Goal: Information Seeking & Learning: Check status

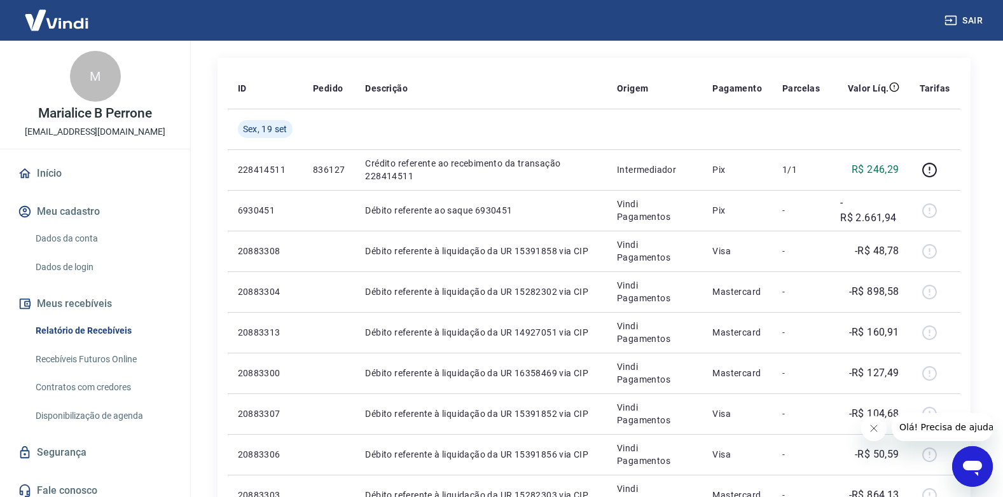
scroll to position [191, 0]
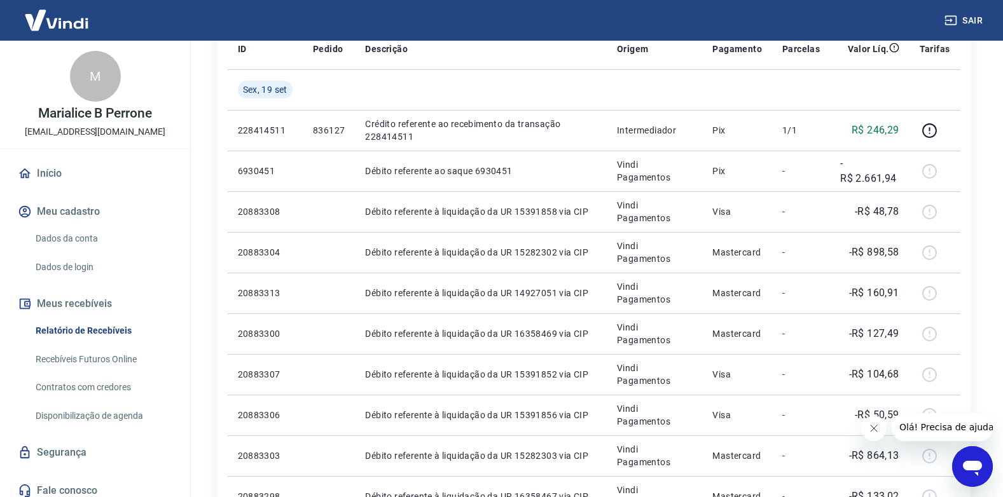
click at [72, 305] on button "Meus recebíveis" at bounding box center [95, 304] width 160 height 28
click at [87, 333] on link "Relatório de Recebíveis" at bounding box center [103, 331] width 144 height 26
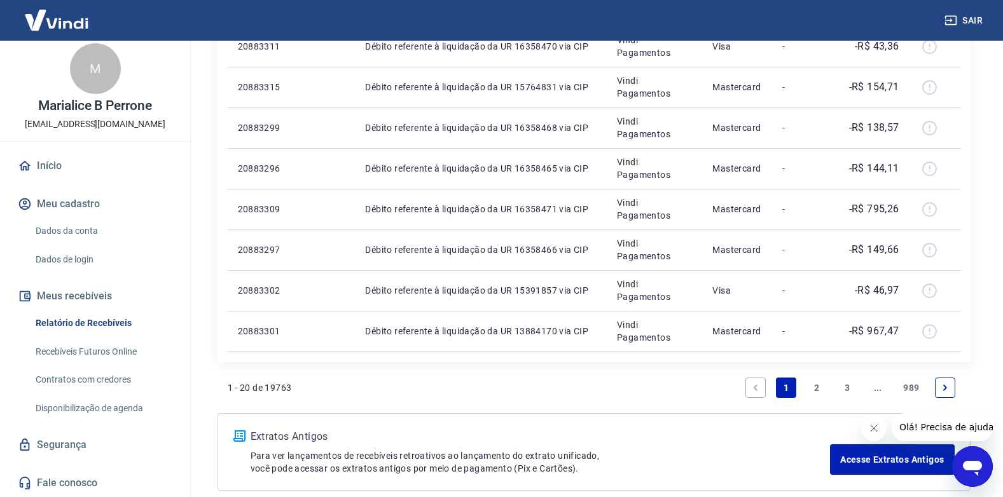
scroll to position [827, 0]
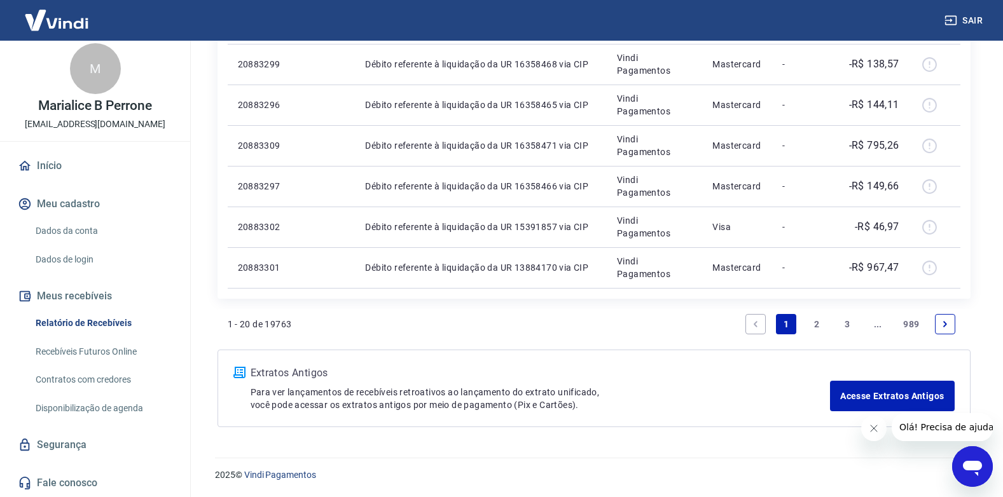
click at [814, 328] on link "2" at bounding box center [817, 324] width 20 height 20
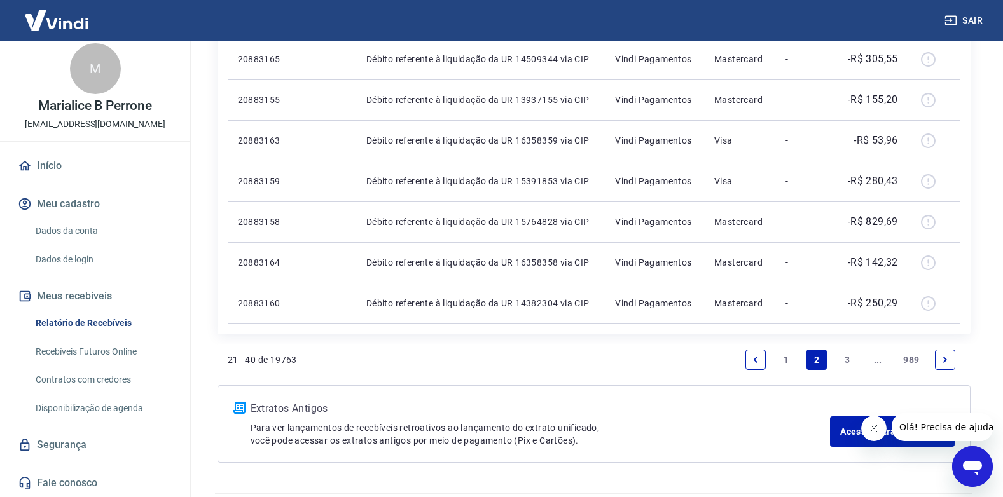
scroll to position [827, 0]
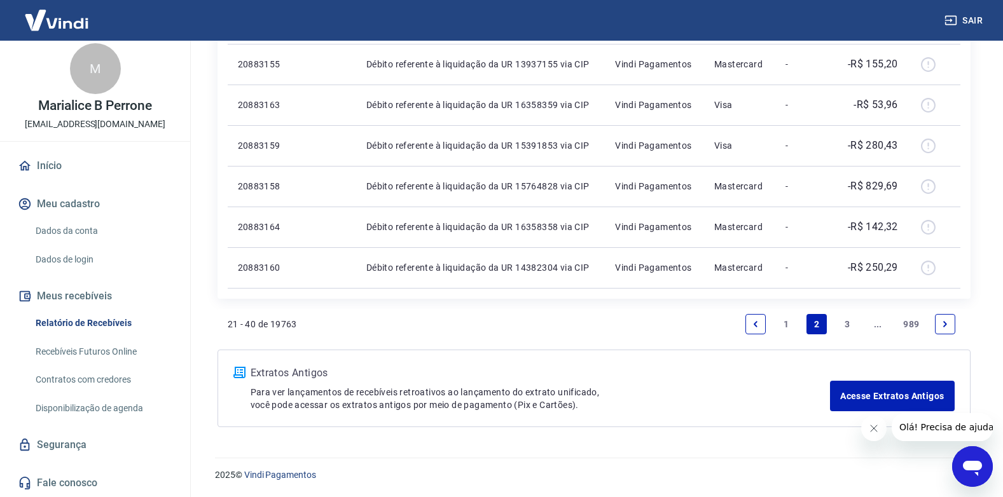
click at [847, 322] on link "3" at bounding box center [847, 324] width 20 height 20
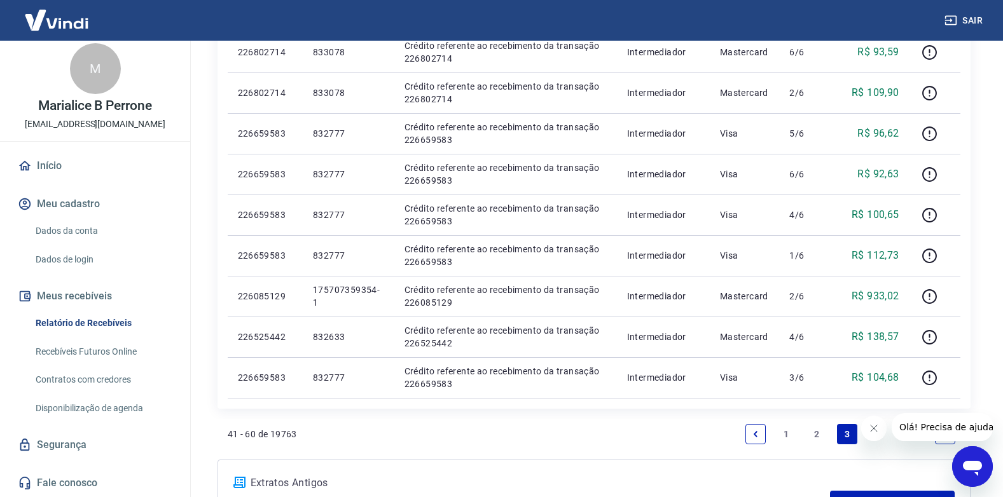
scroll to position [827, 0]
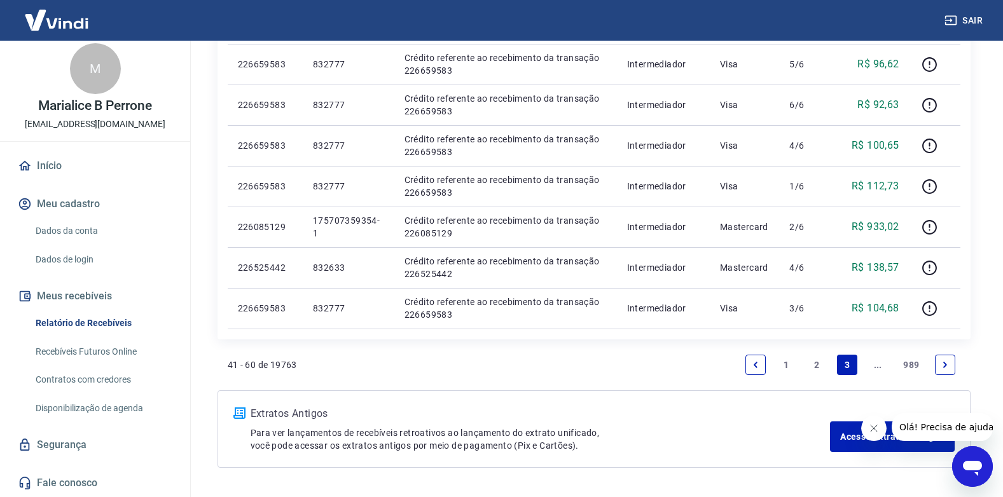
click at [943, 370] on link "Next page" at bounding box center [945, 365] width 20 height 20
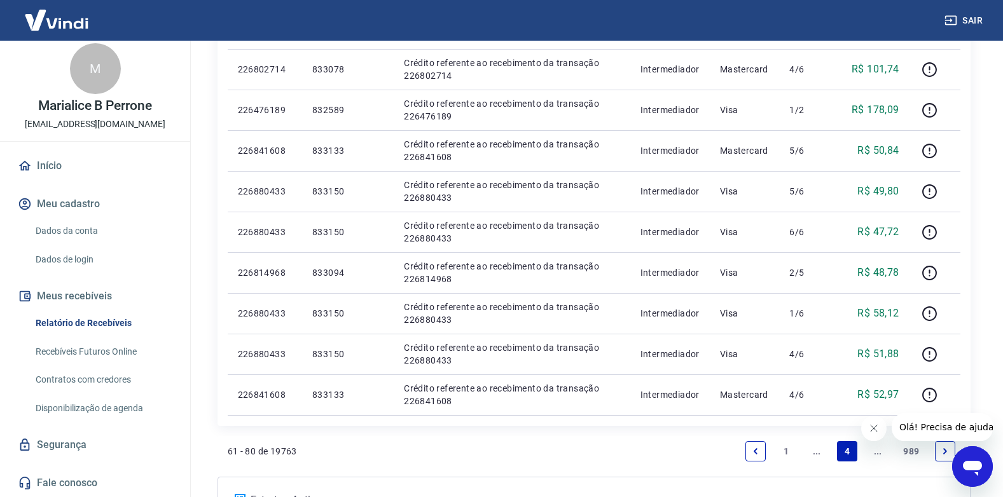
scroll to position [827, 0]
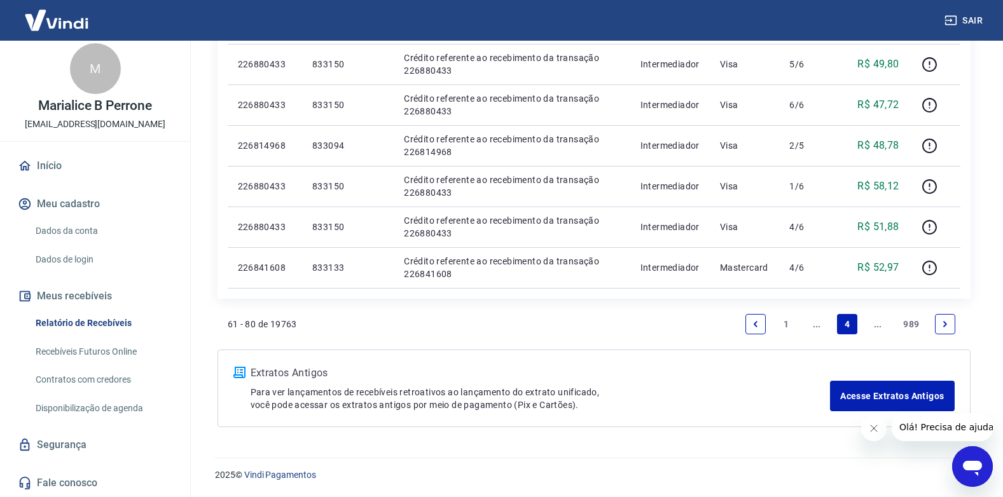
click at [941, 326] on icon "Next page" at bounding box center [945, 324] width 9 height 9
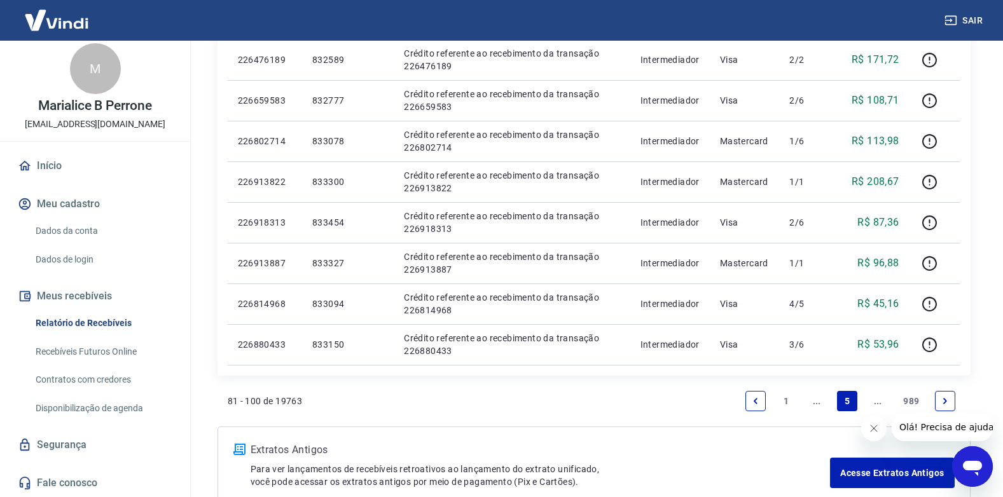
scroll to position [827, 0]
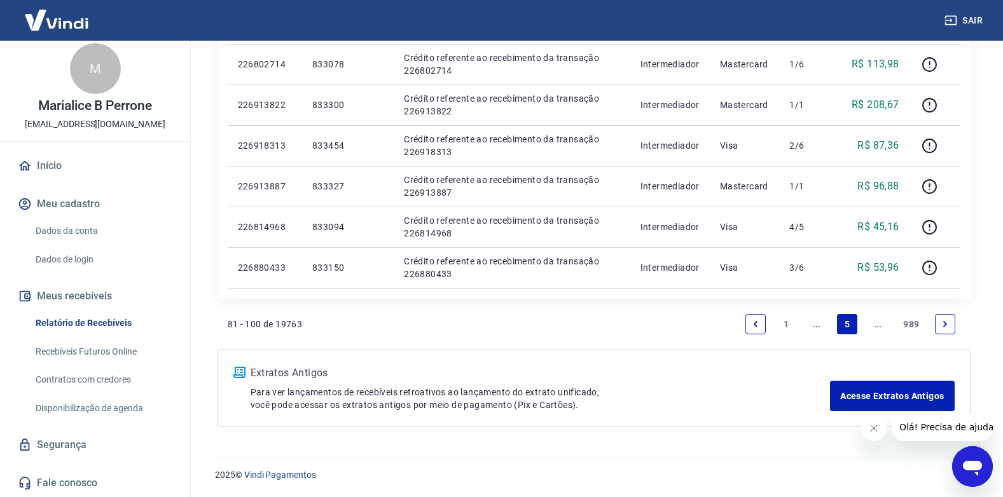
click at [941, 326] on icon "Next page" at bounding box center [945, 324] width 9 height 9
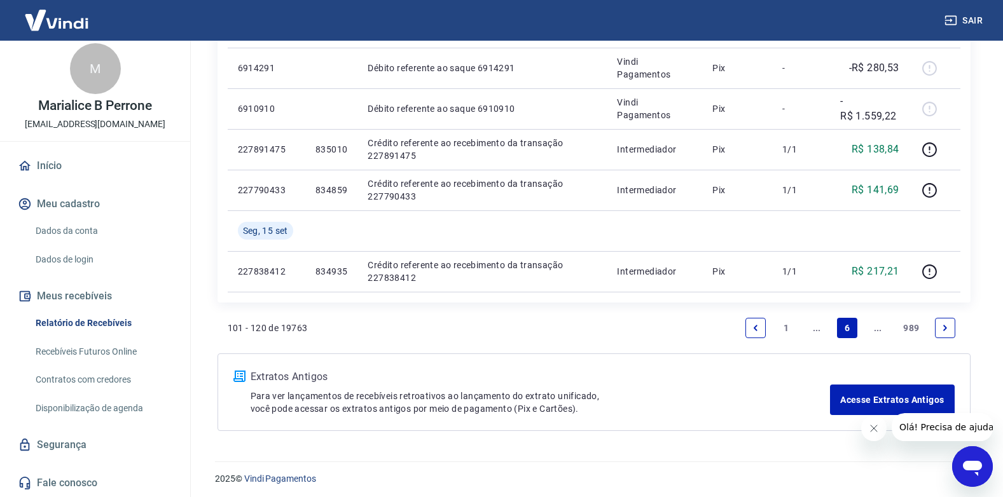
scroll to position [949, 0]
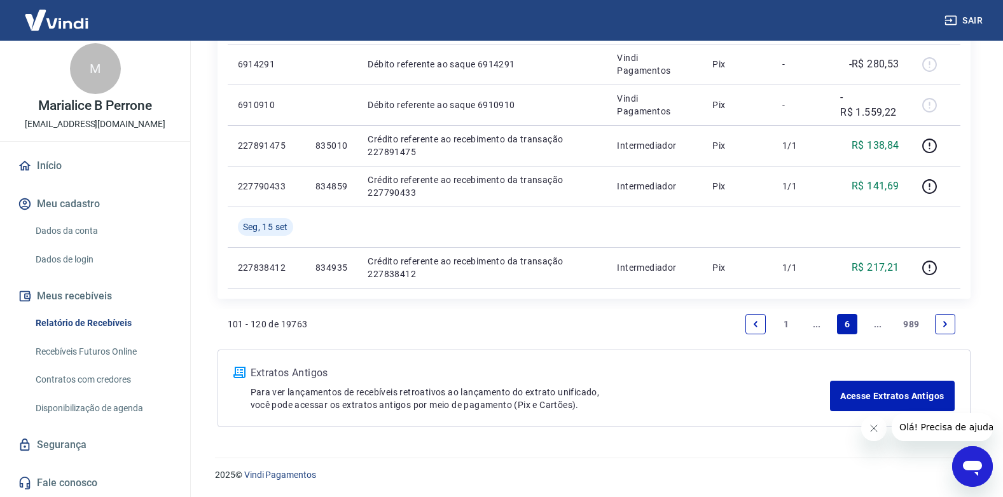
click at [760, 321] on icon "Previous page" at bounding box center [755, 324] width 9 height 9
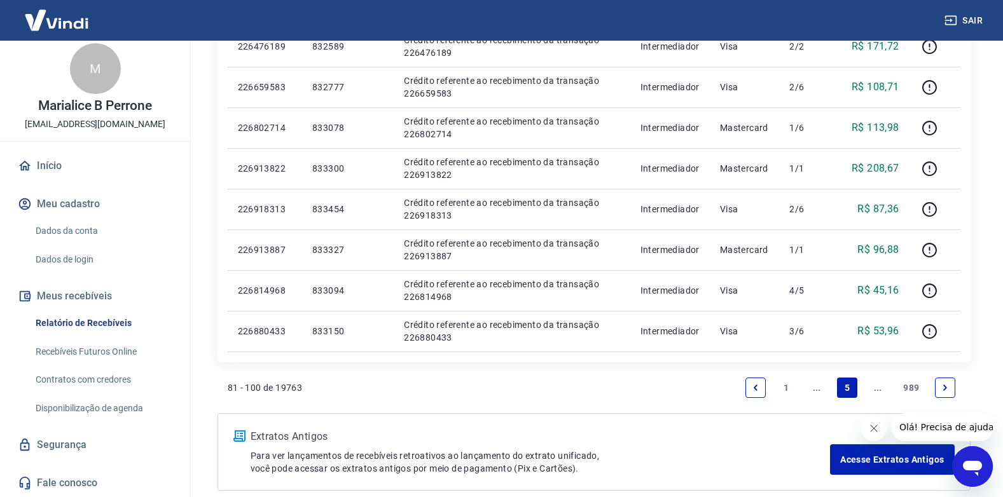
scroll to position [827, 0]
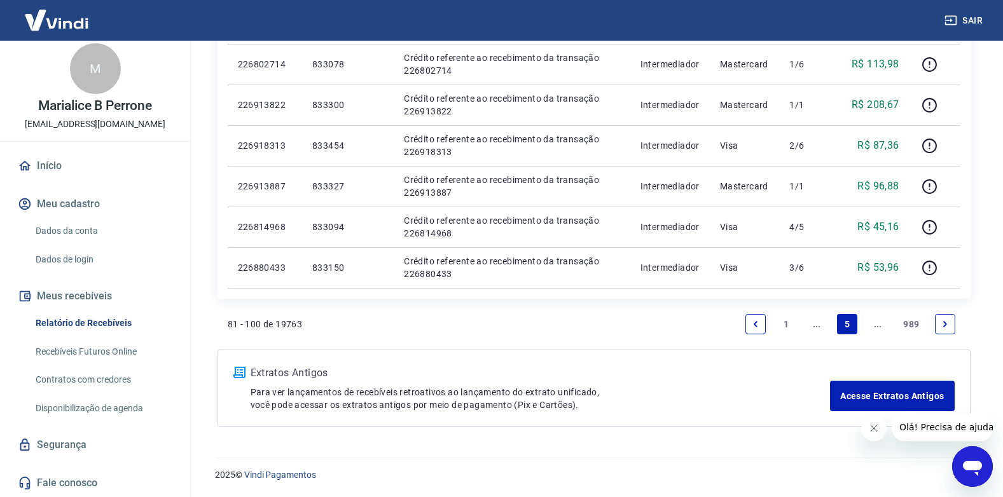
click at [761, 328] on link "Previous page" at bounding box center [755, 324] width 20 height 20
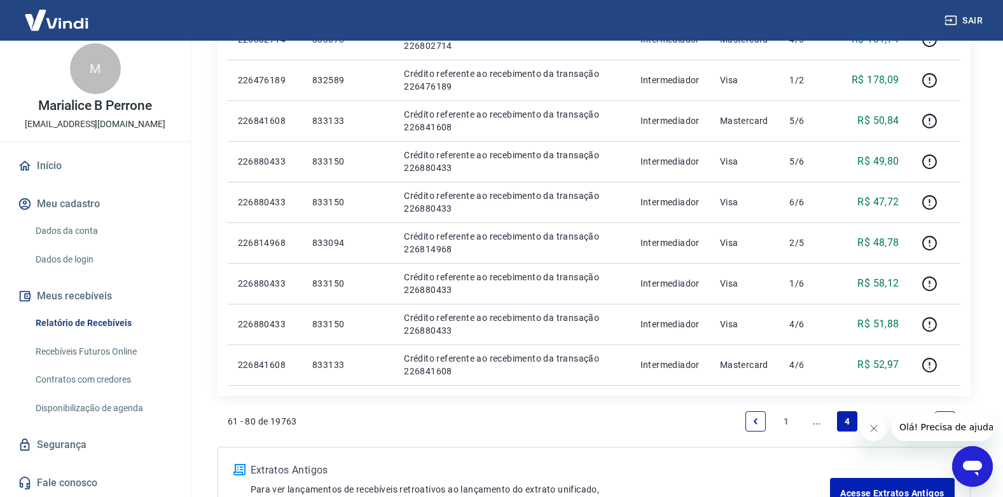
scroll to position [827, 0]
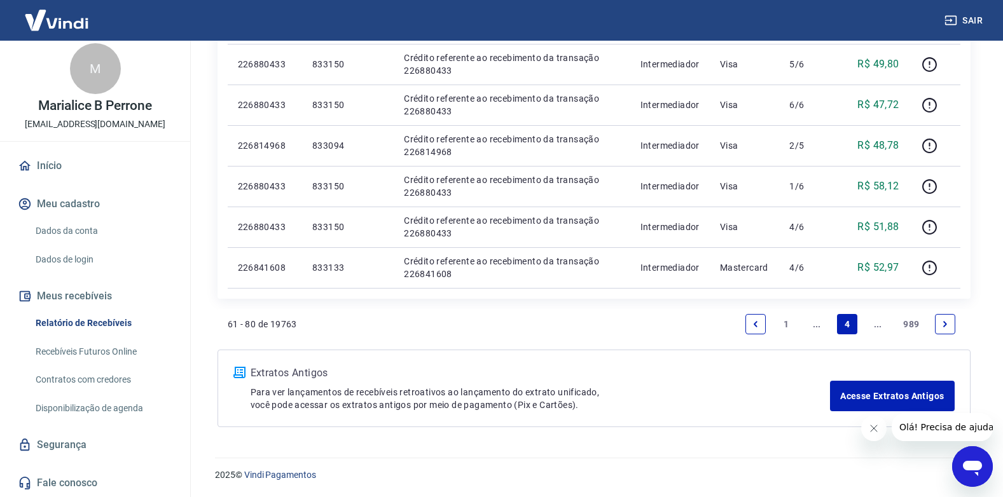
click at [754, 326] on icon "Previous page" at bounding box center [755, 324] width 9 height 9
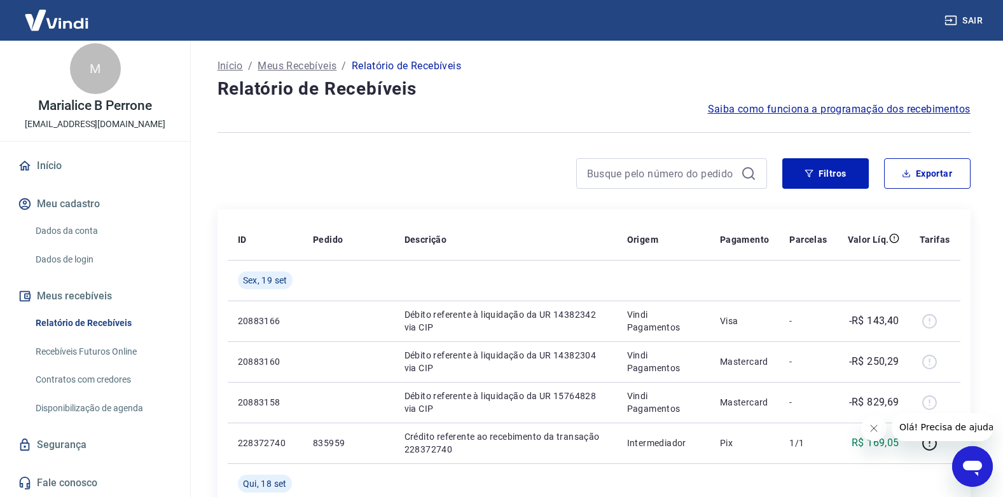
click at [65, 165] on link "Início" at bounding box center [95, 166] width 160 height 28
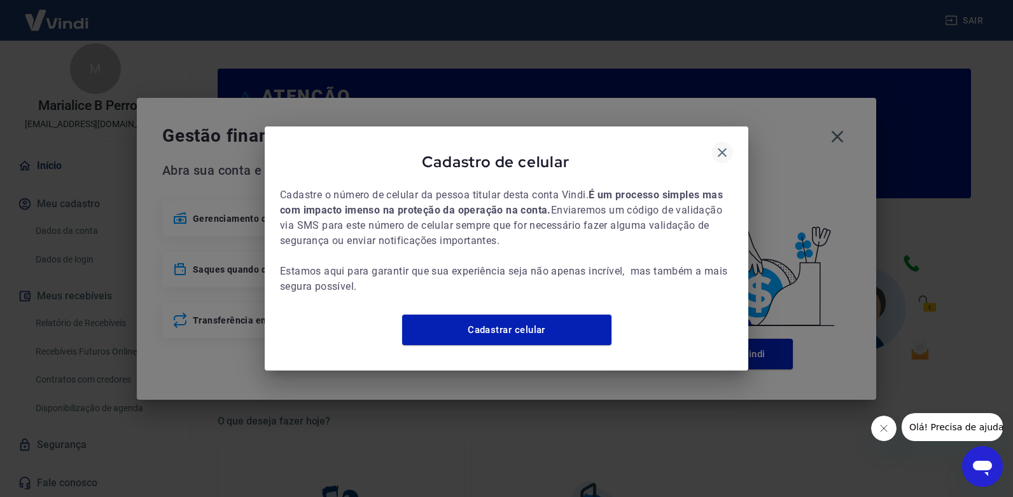
click at [724, 146] on icon "button" at bounding box center [721, 152] width 15 height 15
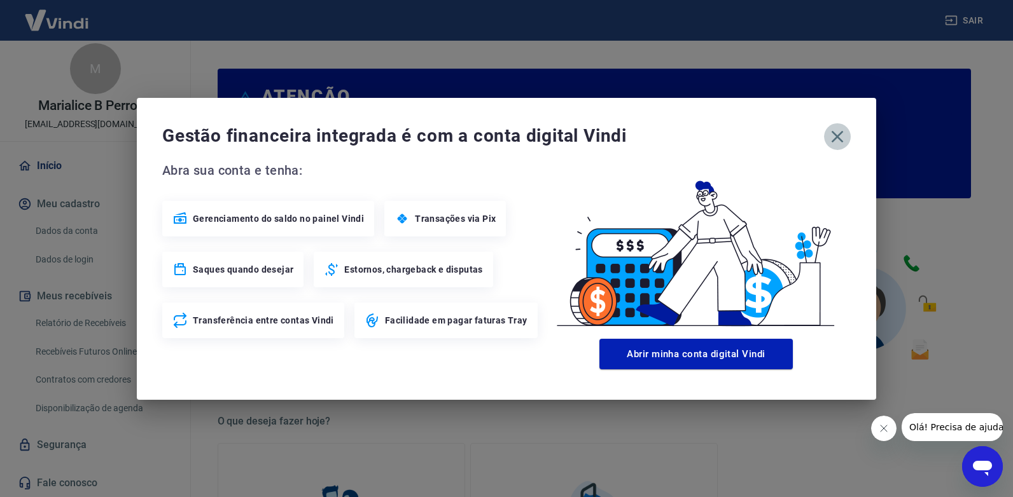
click at [838, 137] on icon "button" at bounding box center [837, 136] width 12 height 12
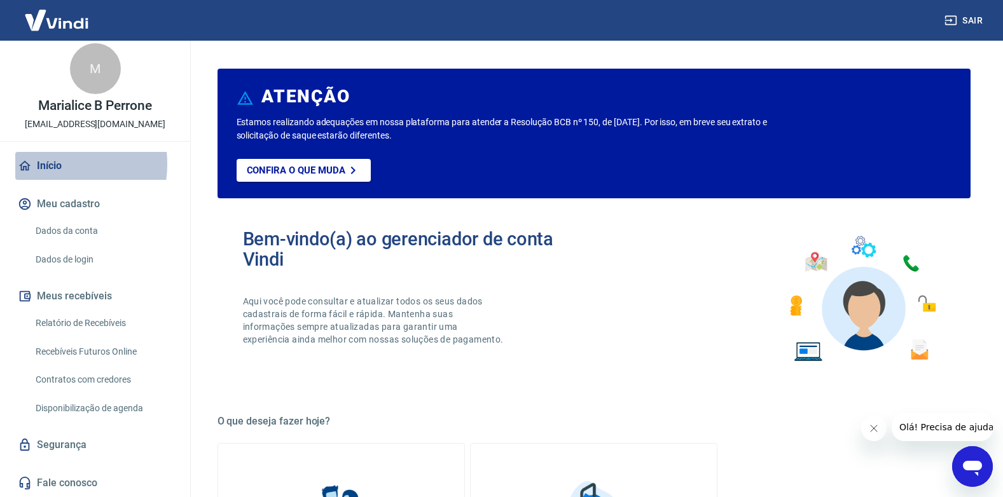
click at [45, 164] on link "Início" at bounding box center [95, 166] width 160 height 28
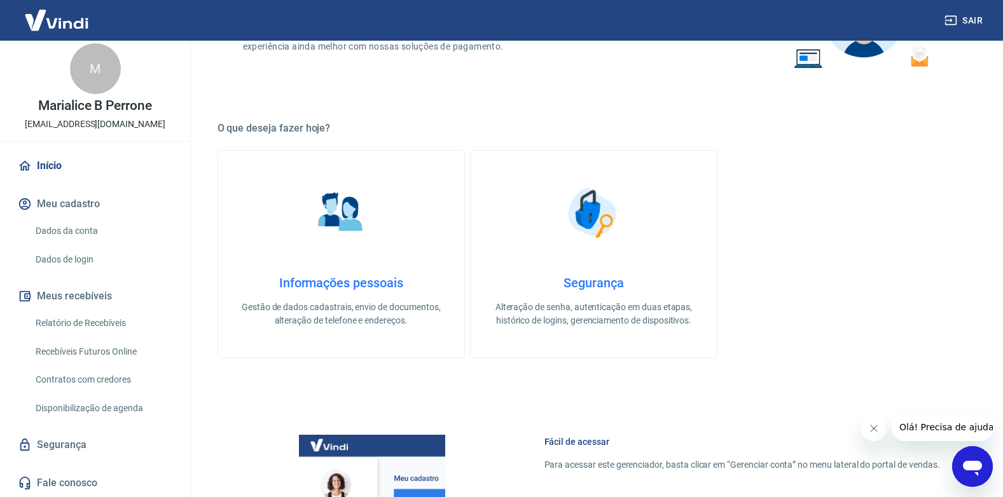
scroll to position [244, 0]
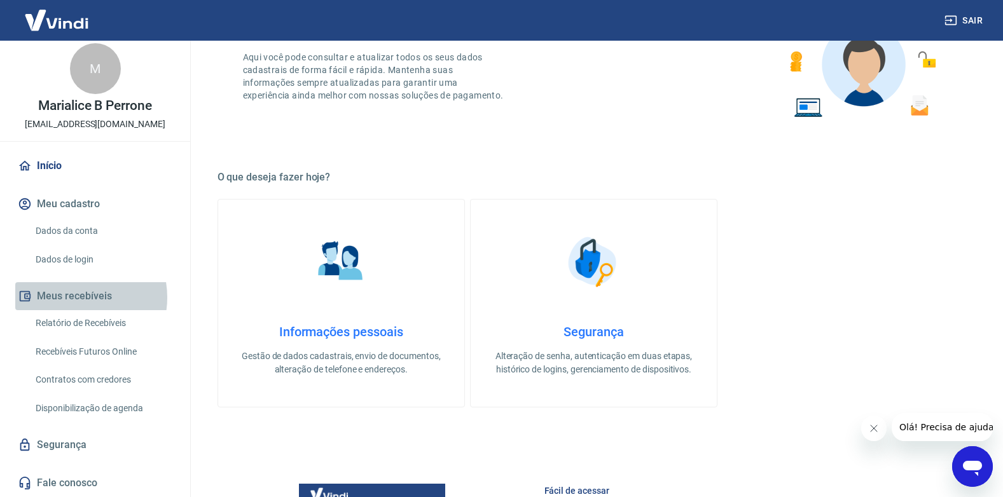
click at [73, 298] on button "Meus recebíveis" at bounding box center [95, 296] width 160 height 28
click at [86, 352] on link "Recebíveis Futuros Online" at bounding box center [103, 352] width 144 height 26
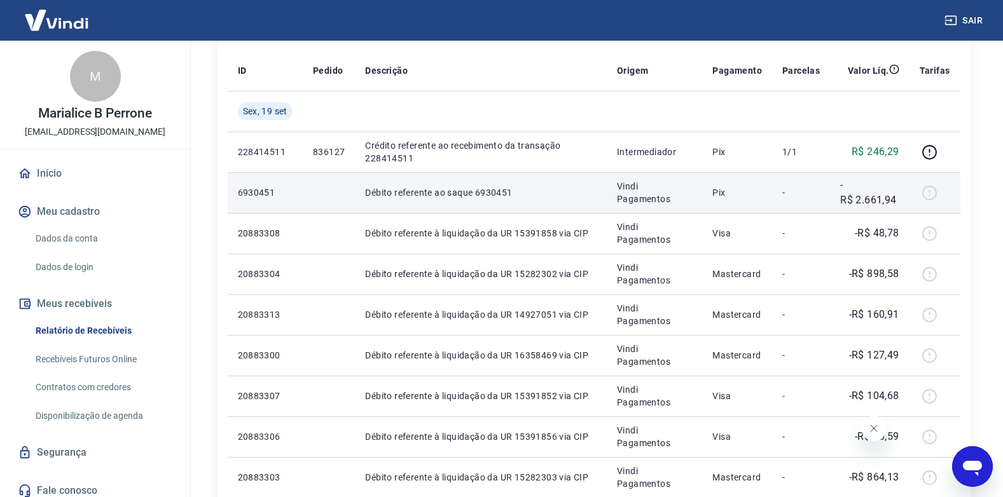
scroll to position [191, 0]
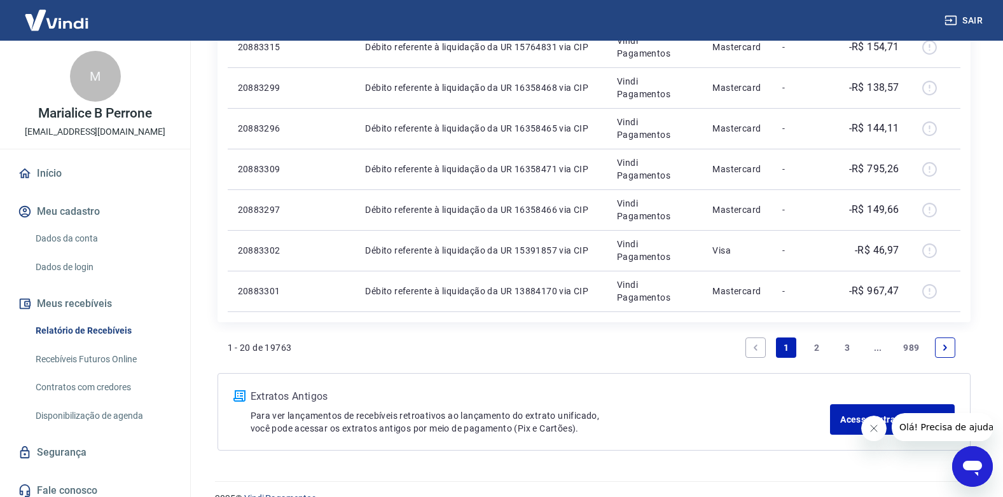
scroll to position [827, 0]
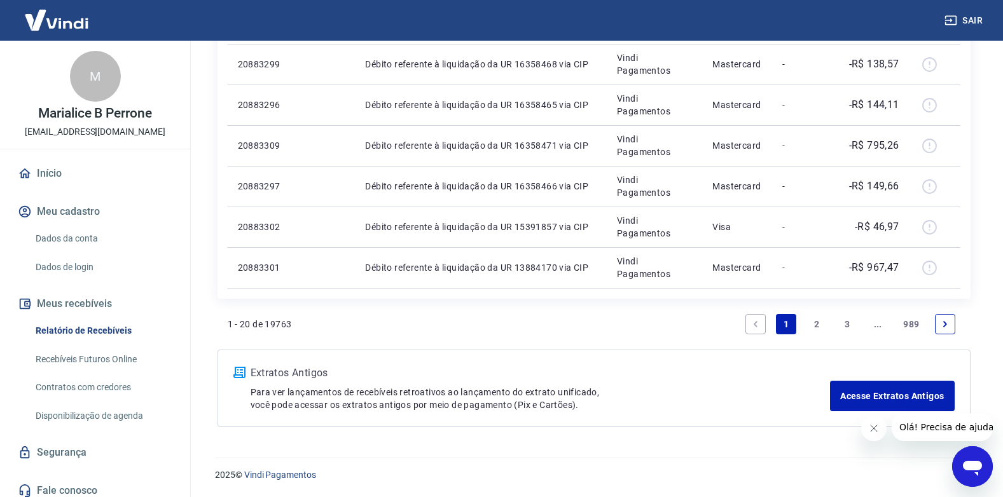
click at [814, 320] on link "2" at bounding box center [817, 324] width 20 height 20
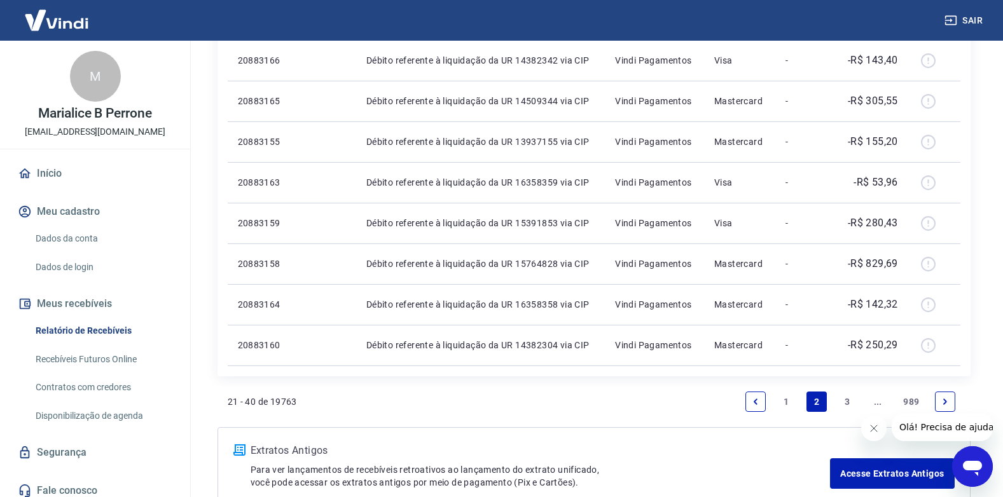
scroll to position [827, 0]
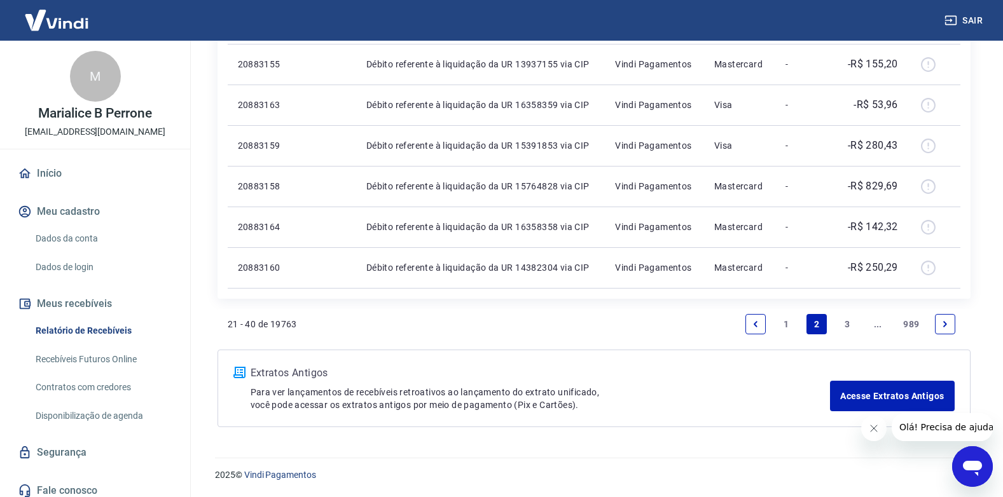
click at [843, 322] on link "3" at bounding box center [847, 324] width 20 height 20
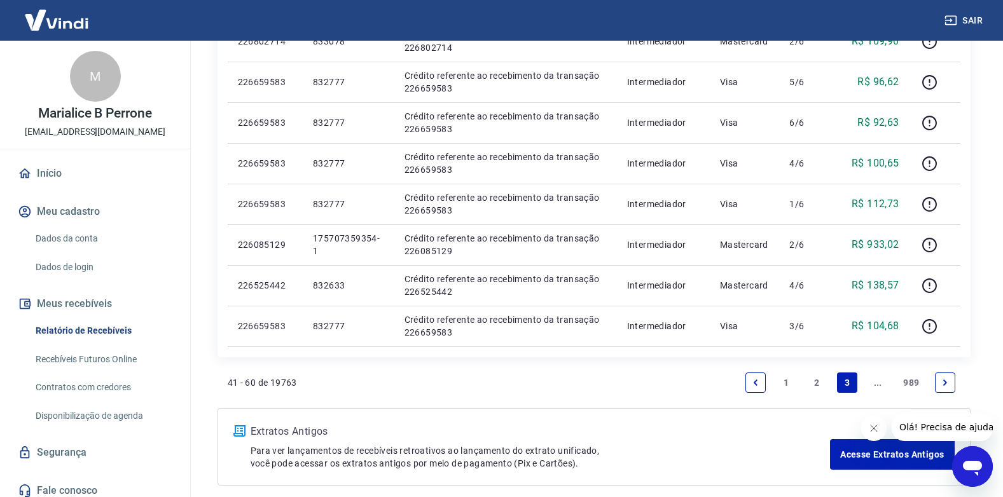
scroll to position [804, 0]
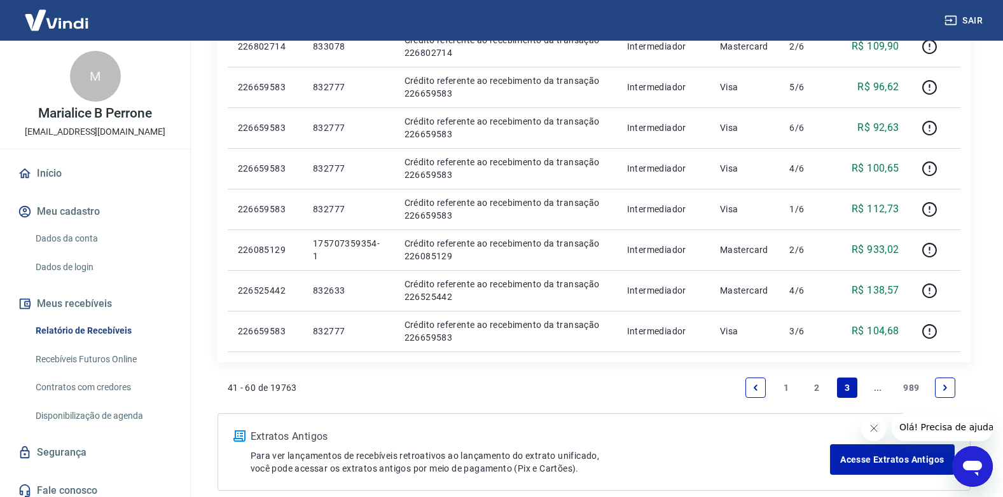
click at [787, 387] on link "1" at bounding box center [786, 388] width 20 height 20
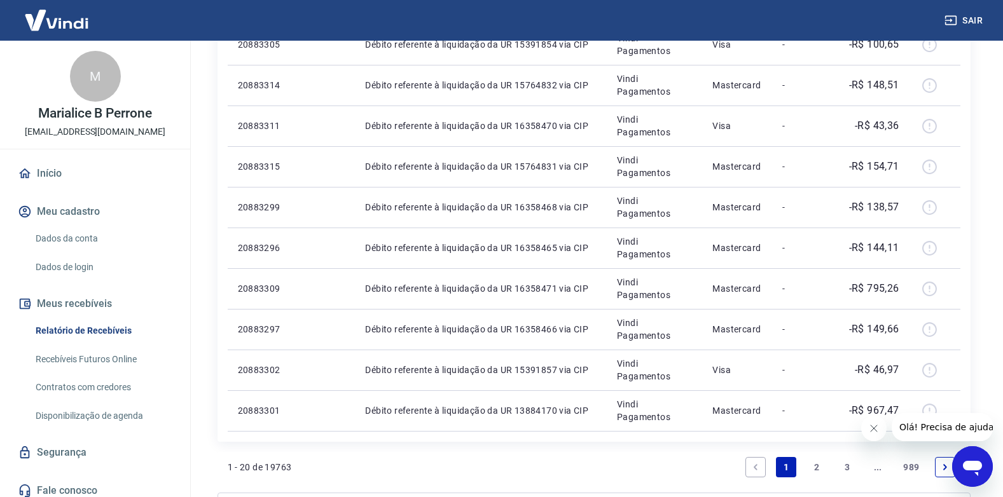
scroll to position [827, 0]
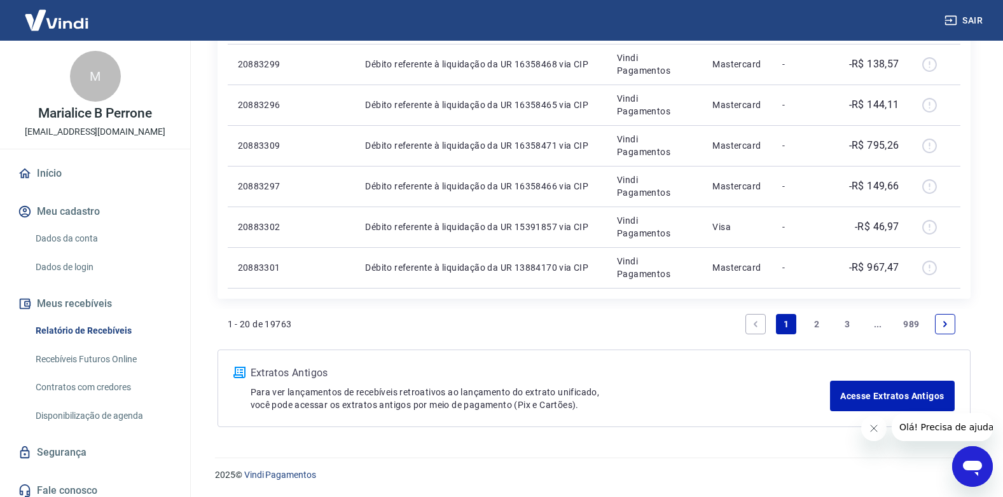
click at [817, 328] on link "2" at bounding box center [817, 324] width 20 height 20
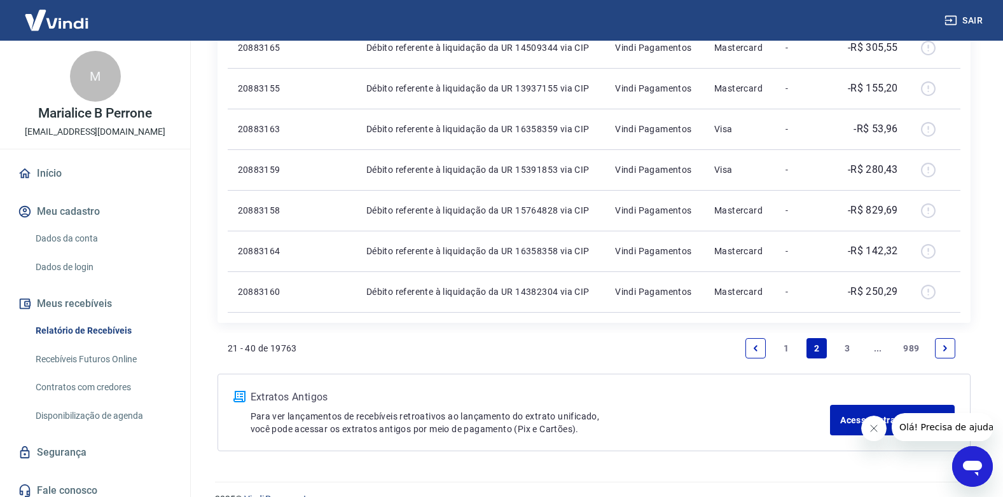
scroll to position [827, 0]
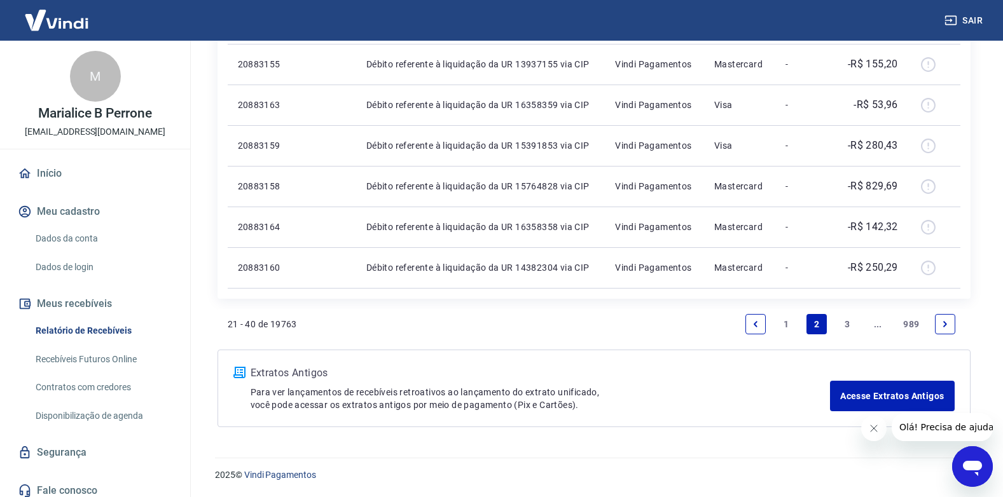
click at [848, 324] on link "3" at bounding box center [847, 324] width 20 height 20
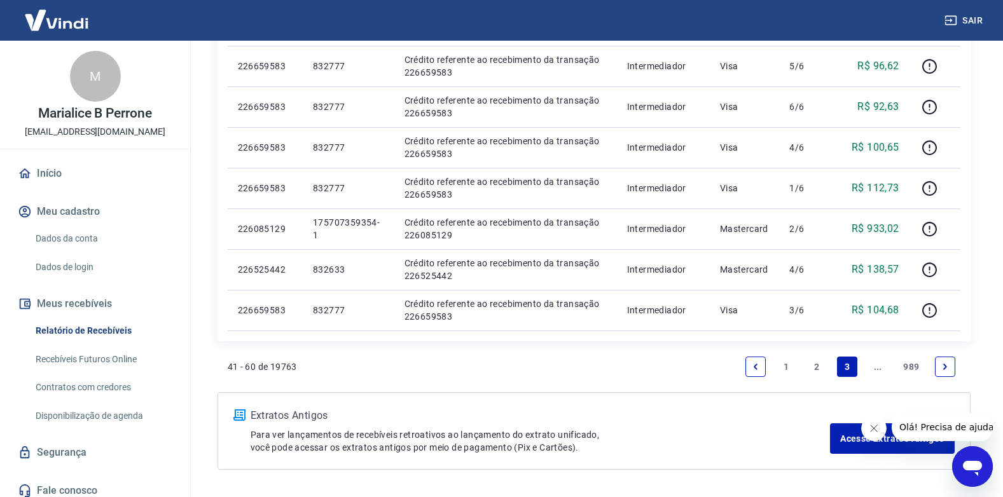
scroll to position [827, 0]
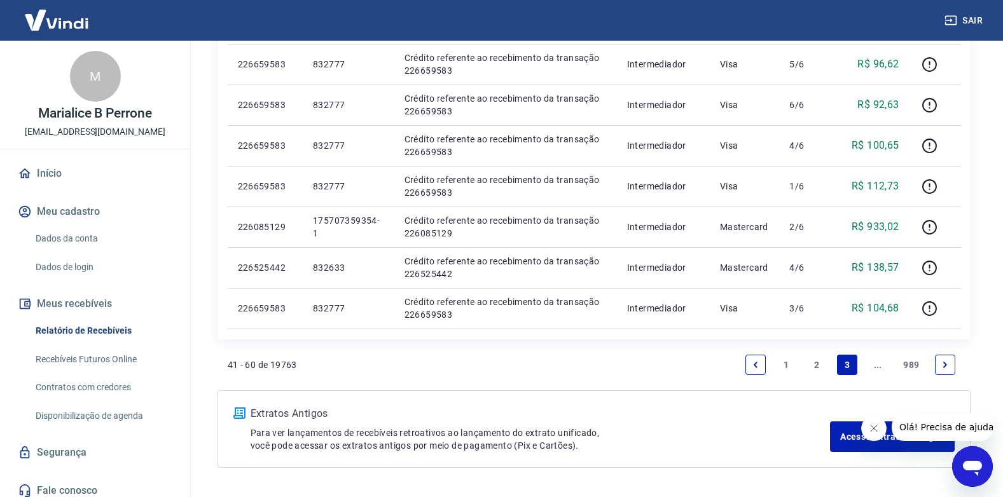
click at [944, 359] on link "Next page" at bounding box center [945, 365] width 20 height 20
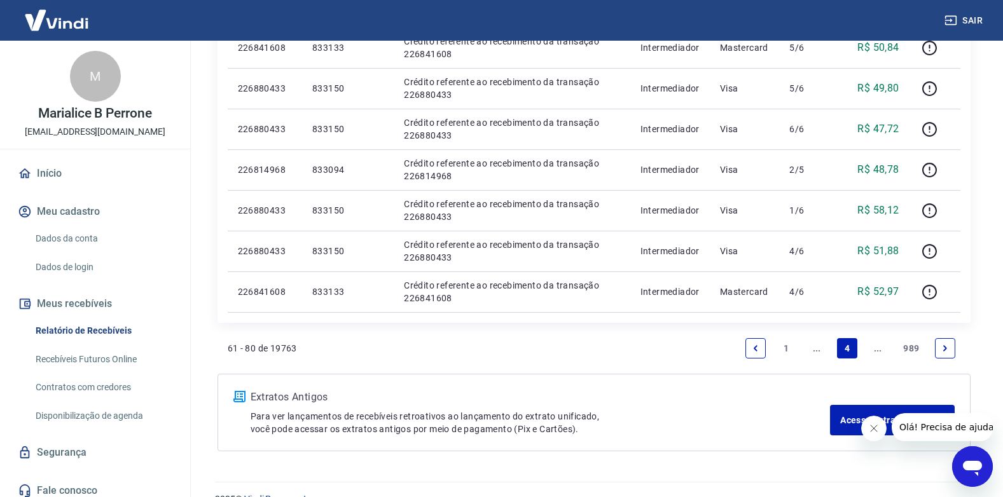
scroll to position [827, 0]
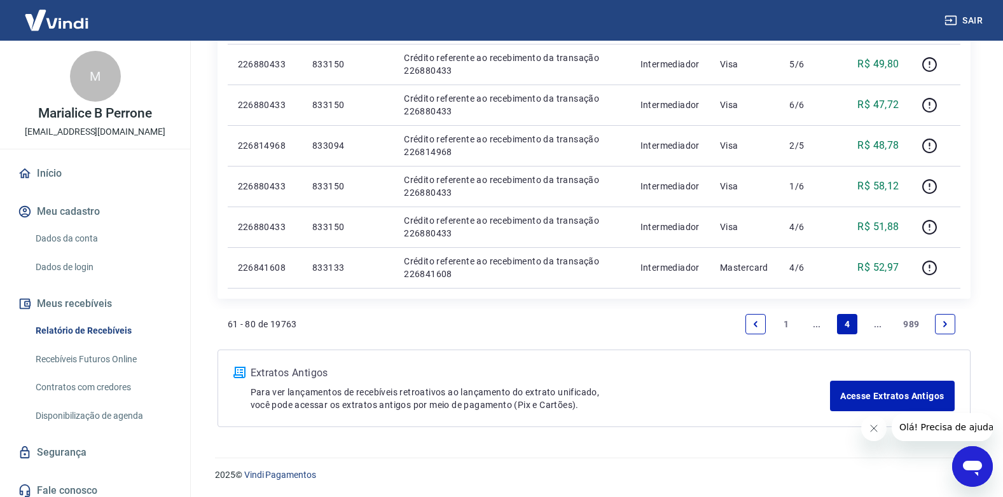
click at [952, 326] on link "Next page" at bounding box center [945, 324] width 20 height 20
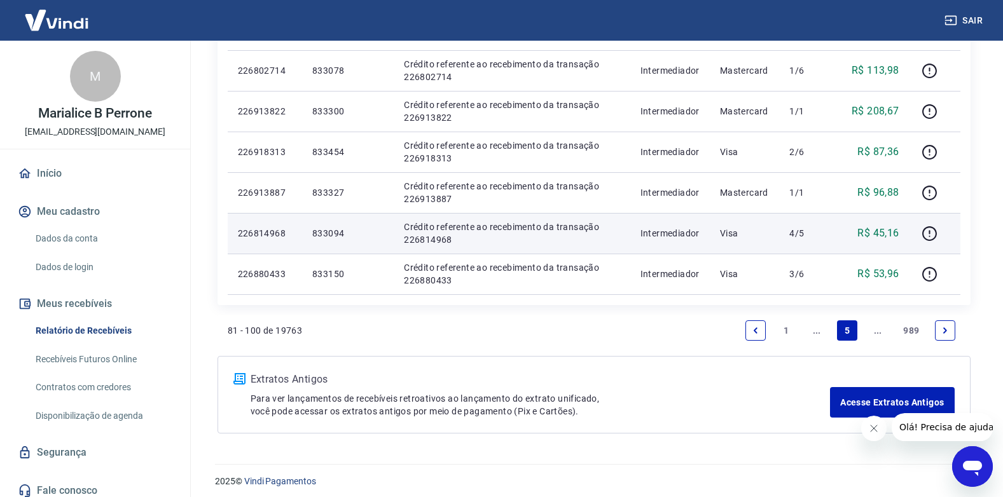
scroll to position [827, 0]
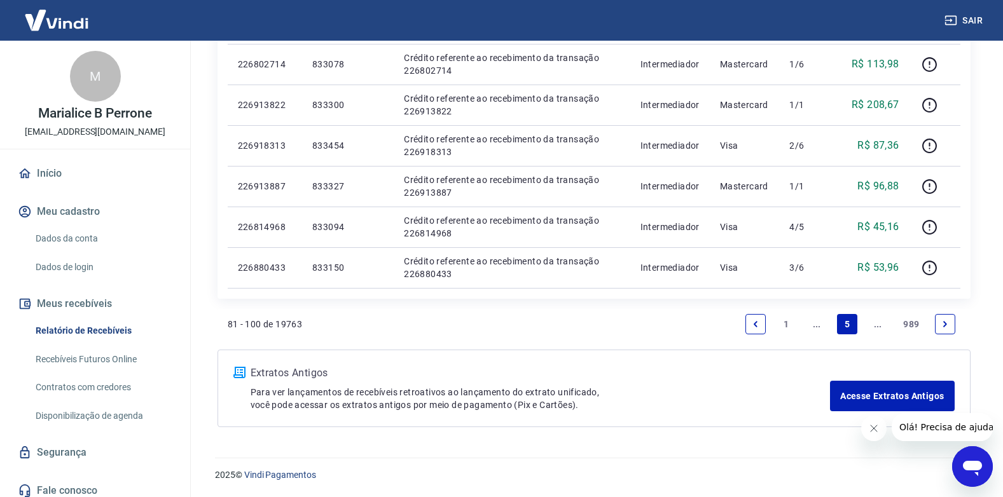
click at [943, 318] on link "Next page" at bounding box center [945, 324] width 20 height 20
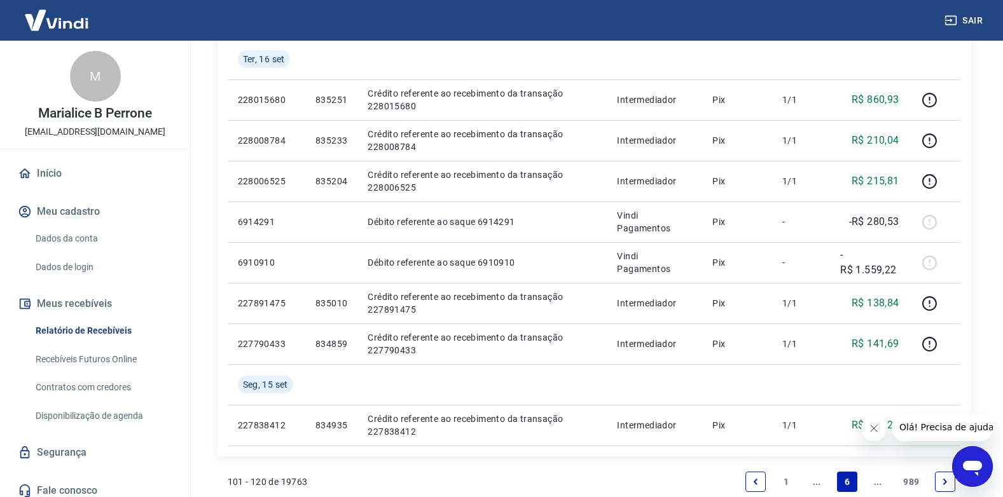
scroll to position [949, 0]
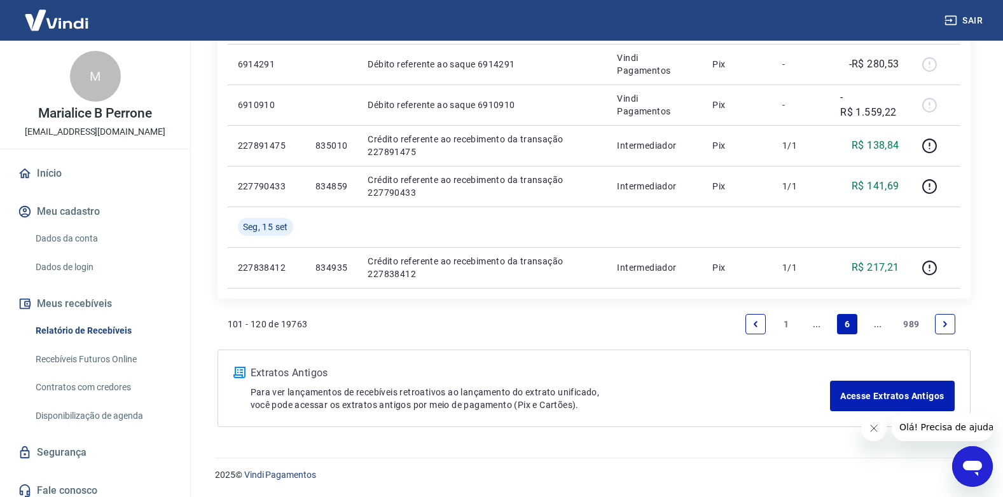
click at [759, 324] on icon "Previous page" at bounding box center [755, 324] width 9 height 9
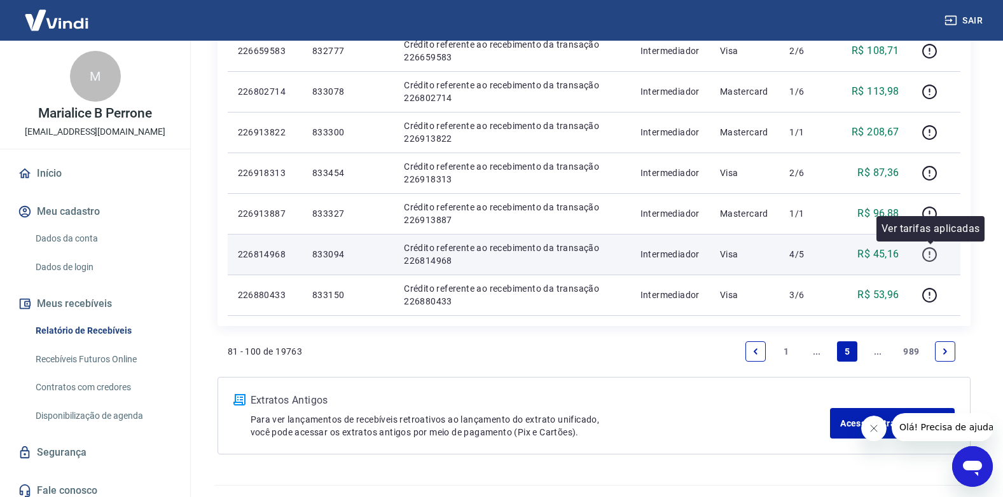
scroll to position [827, 0]
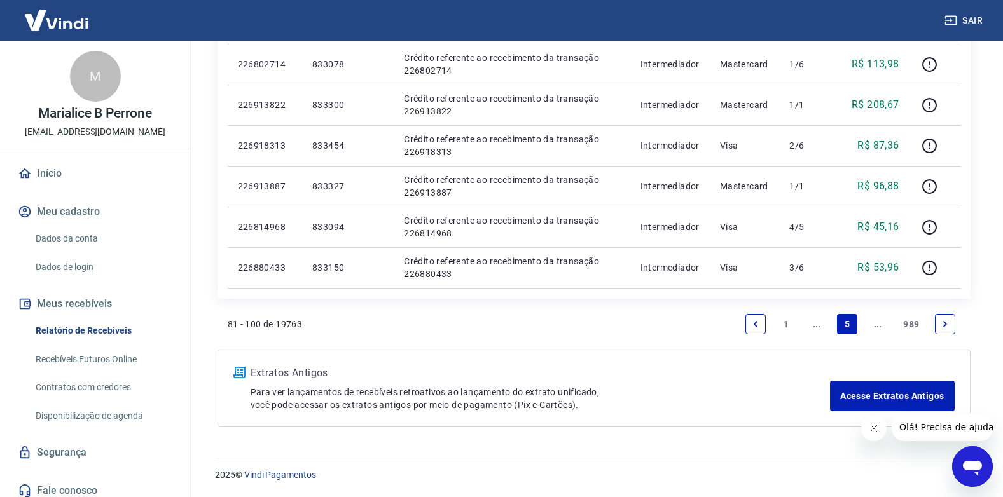
click at [788, 324] on link "1" at bounding box center [786, 324] width 20 height 20
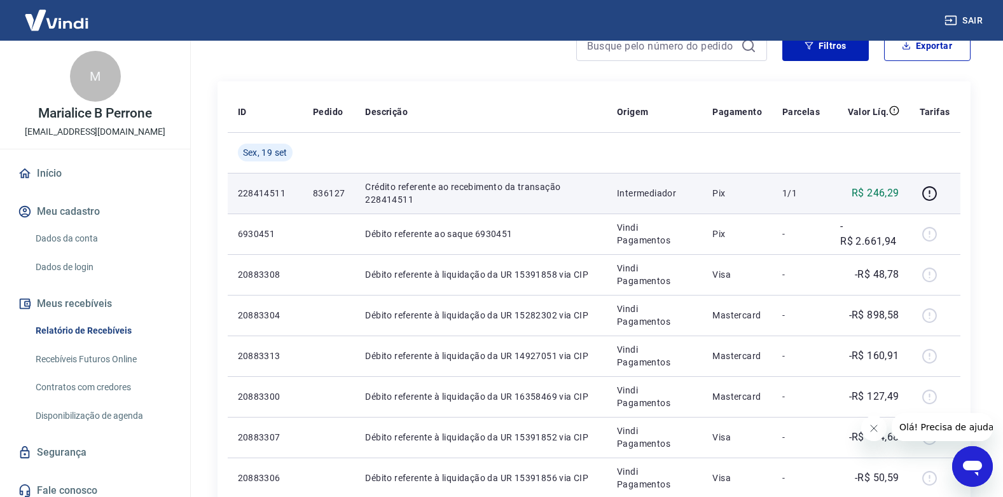
scroll to position [127, 0]
